Goal: Task Accomplishment & Management: Manage account settings

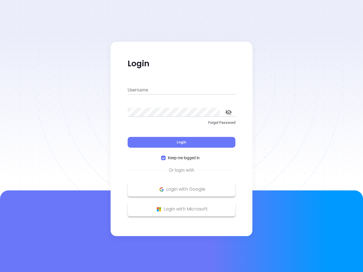
click at [182, 136] on div "Login" at bounding box center [182, 139] width 108 height 18
click at [182, 90] on input "Username" at bounding box center [182, 90] width 108 height 9
click at [229, 112] on icon "toggle password visibility" at bounding box center [229, 112] width 6 height 5
click at [182, 142] on span "Login" at bounding box center [182, 142] width 10 height 5
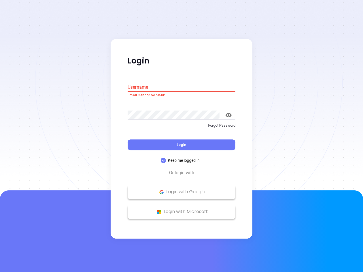
click at [182, 158] on span "Keep me logged in" at bounding box center [184, 161] width 36 height 6
click at [166, 159] on input "Keep me logged in" at bounding box center [163, 161] width 5 height 5
checkbox input "false"
click at [182, 190] on p "Login with Google" at bounding box center [181, 192] width 102 height 9
click at [182, 209] on p "Login with Microsoft" at bounding box center [181, 212] width 102 height 9
